Goal: Transaction & Acquisition: Subscribe to service/newsletter

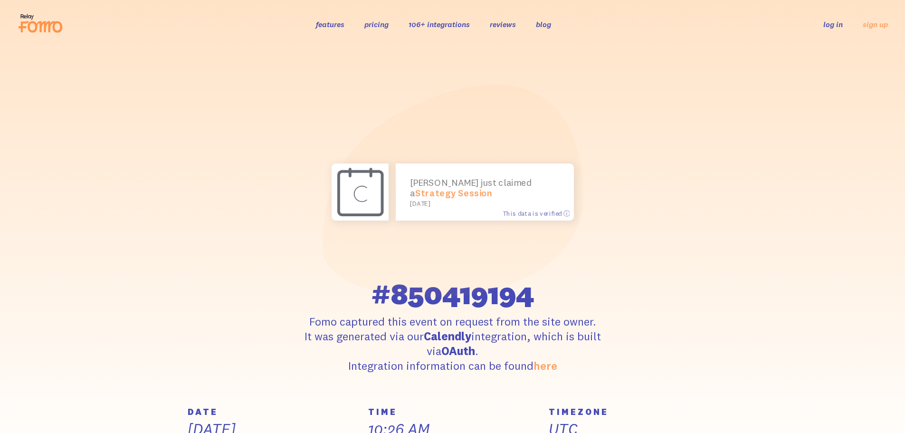
click at [506, 333] on p "Fomo captured this event on request from the site owner. It was generated via o…" at bounding box center [453, 343] width 350 height 59
click at [387, 369] on p "Fomo captured this event on request from the site owner. It was generated via o…" at bounding box center [453, 343] width 350 height 59
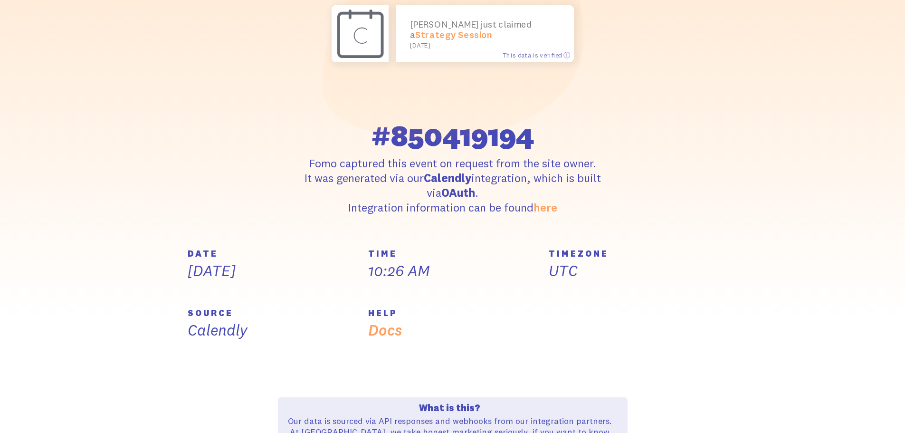
scroll to position [238, 0]
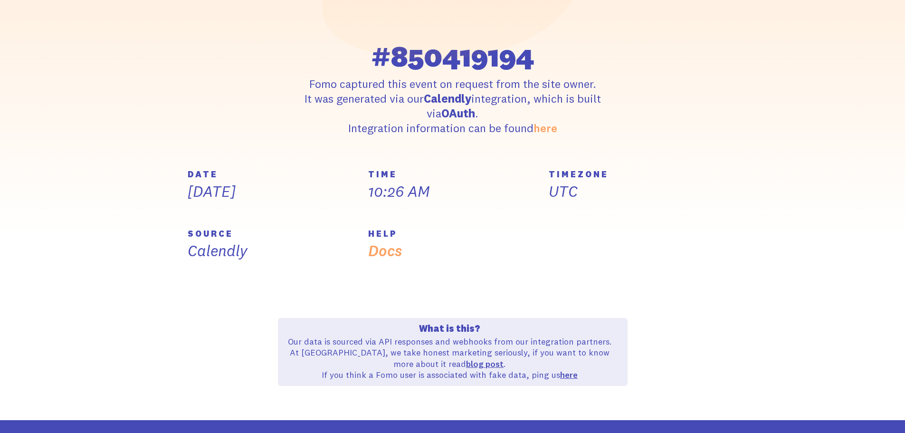
click at [356, 373] on p "Our data is sourced via API responses and webhooks from our integration partner…" at bounding box center [450, 358] width 333 height 45
click at [501, 374] on p "Our data is sourced via API responses and webhooks from our integration partner…" at bounding box center [450, 358] width 333 height 45
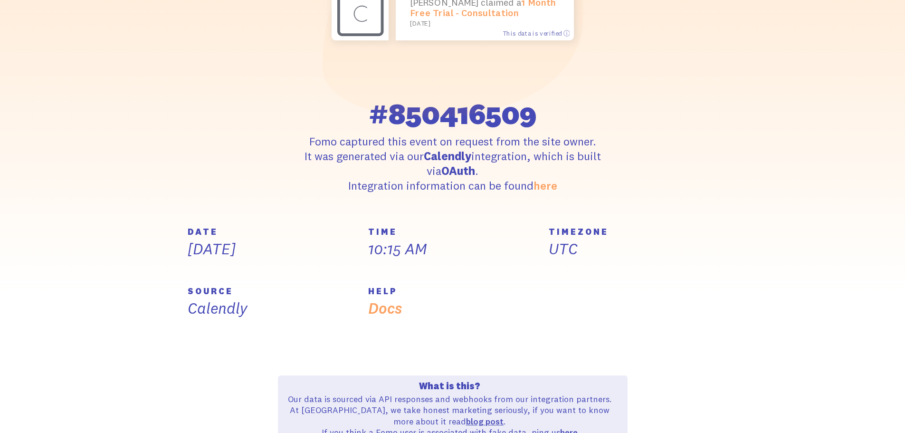
scroll to position [158, 0]
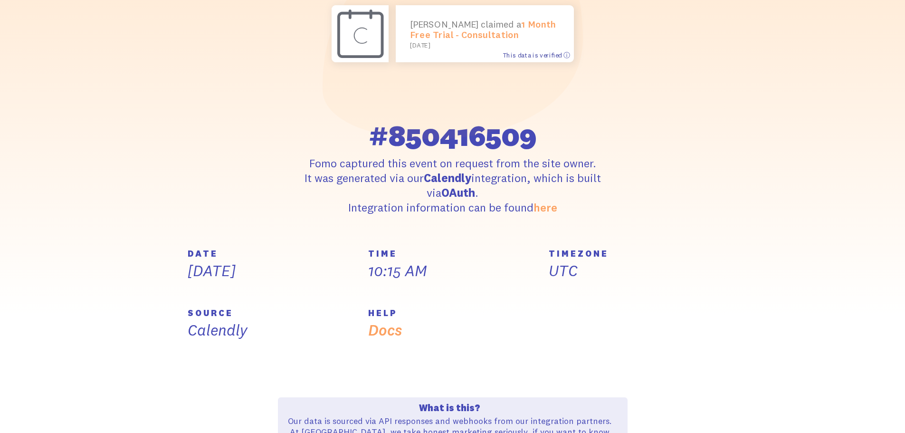
click at [549, 56] on span "This data is verified ⓘ" at bounding box center [536, 55] width 67 height 8
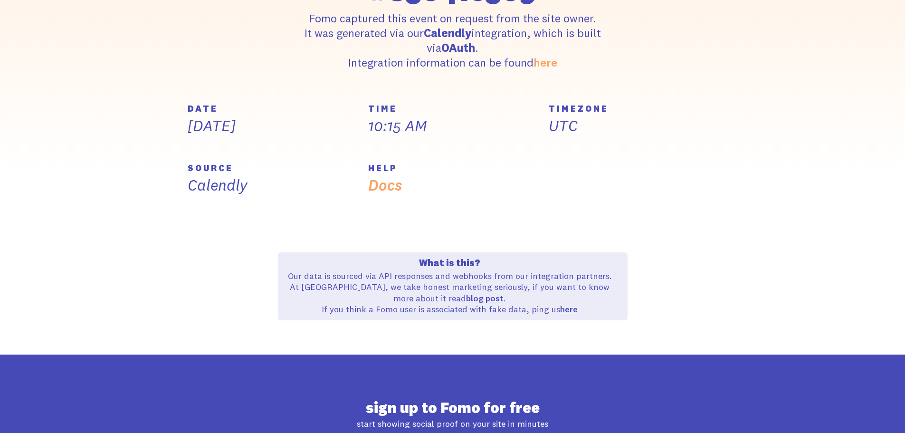
scroll to position [0, 0]
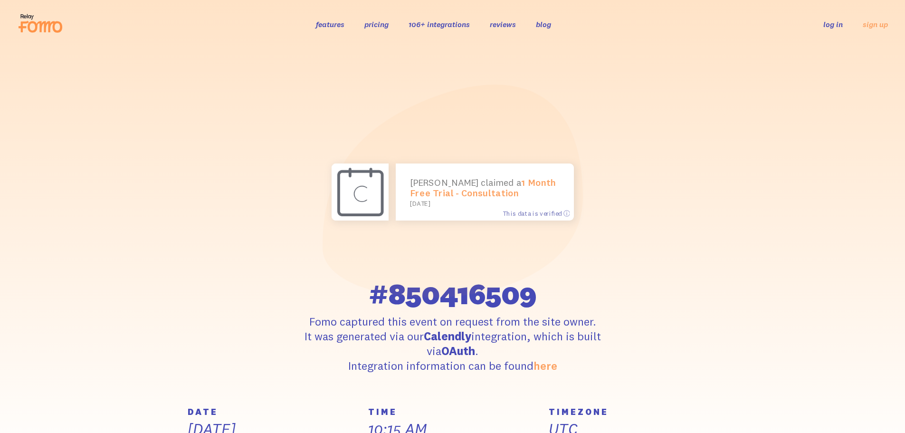
click at [379, 22] on link "pricing" at bounding box center [376, 24] width 24 height 10
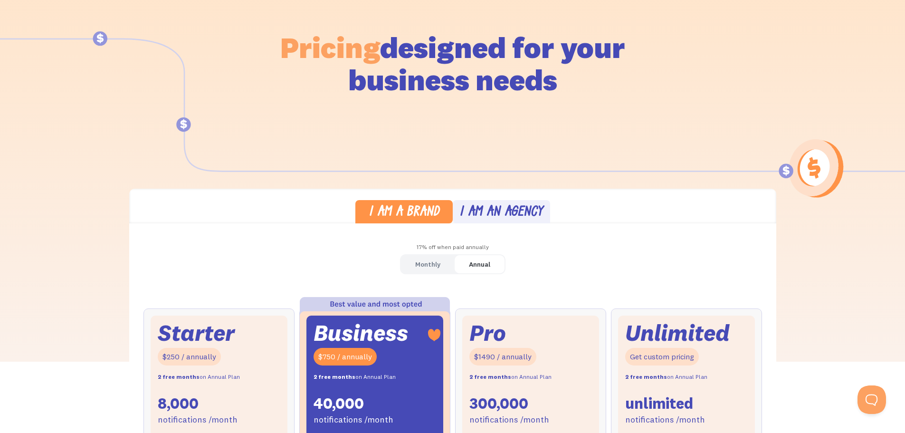
scroll to position [158, 0]
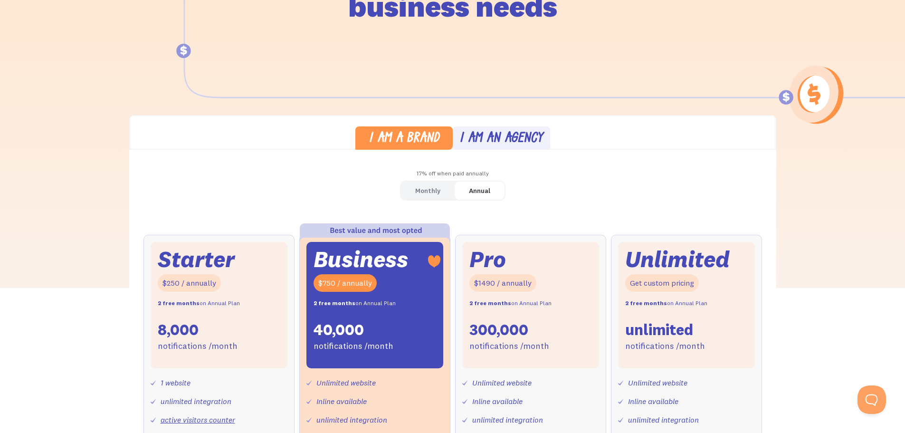
click at [414, 139] on div "I am a brand" at bounding box center [404, 139] width 71 height 14
click at [495, 134] on div "I am an agency" at bounding box center [501, 139] width 84 height 14
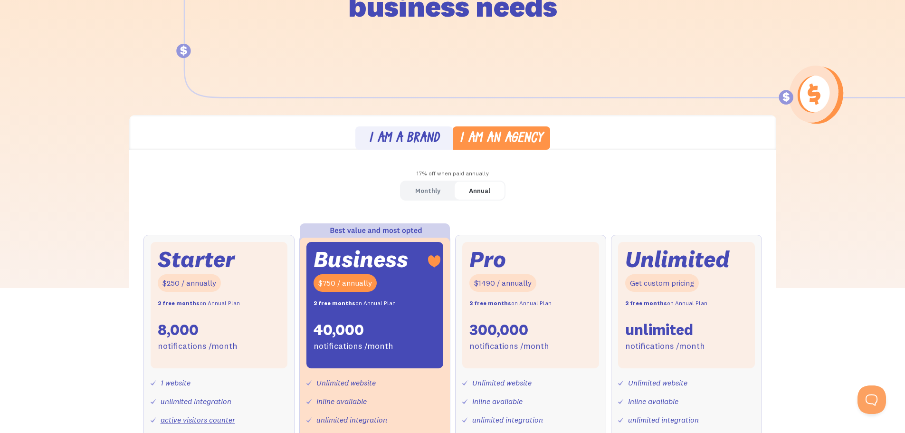
click at [418, 140] on div "I am a brand" at bounding box center [404, 139] width 71 height 14
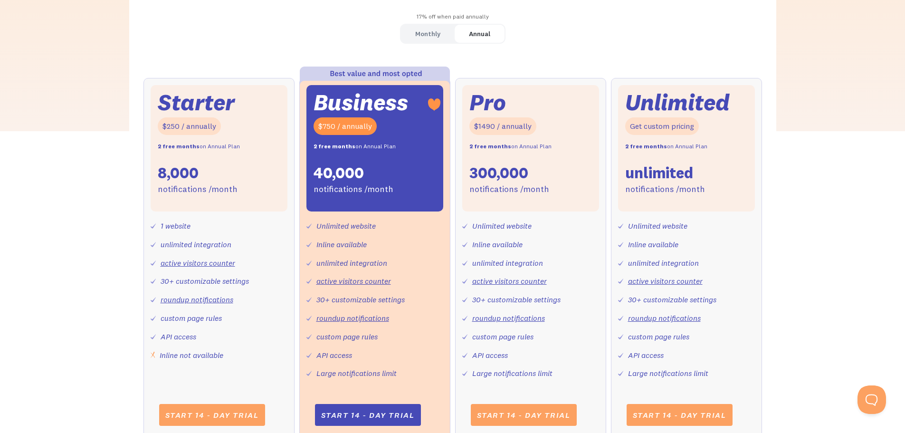
scroll to position [317, 0]
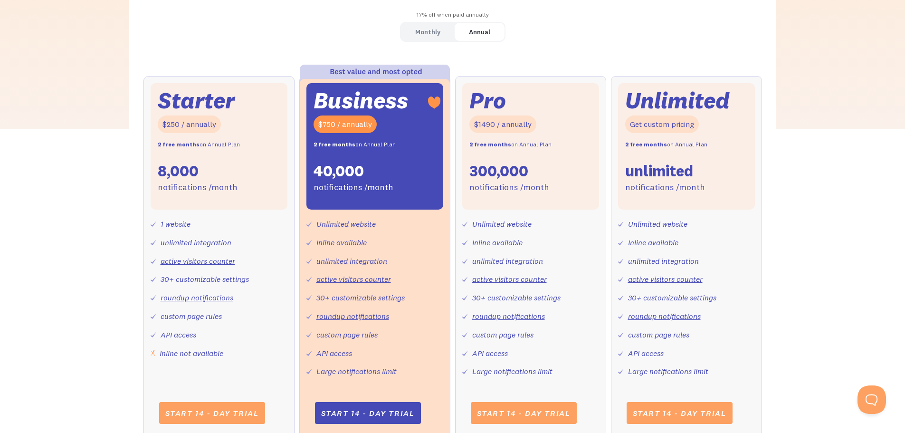
click at [184, 108] on div "Starter" at bounding box center [196, 100] width 77 height 20
click at [210, 90] on div "Starter" at bounding box center [196, 100] width 77 height 20
click at [833, 129] on div "I am a brand I am an agency 17% off when paid annually Monthly Annual Starter $…" at bounding box center [452, 207] width 905 height 502
